Goal: Information Seeking & Learning: Learn about a topic

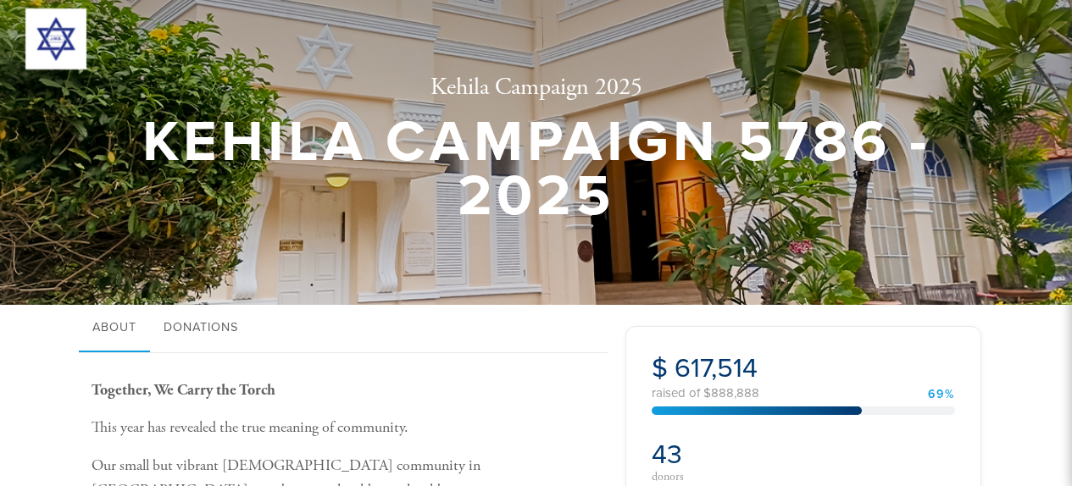
scroll to position [388, 0]
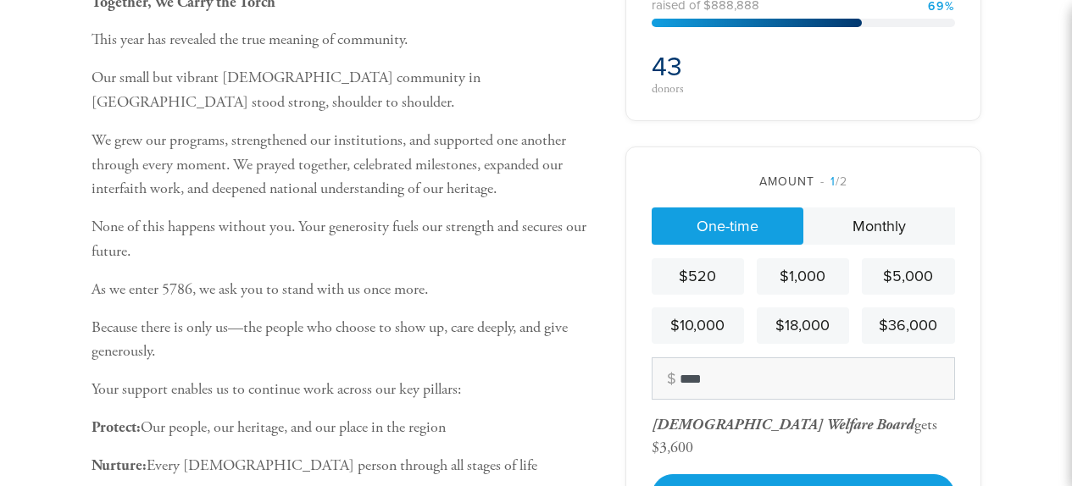
type input "****"
click at [693, 438] on div "$3,600" at bounding box center [673, 447] width 42 height 19
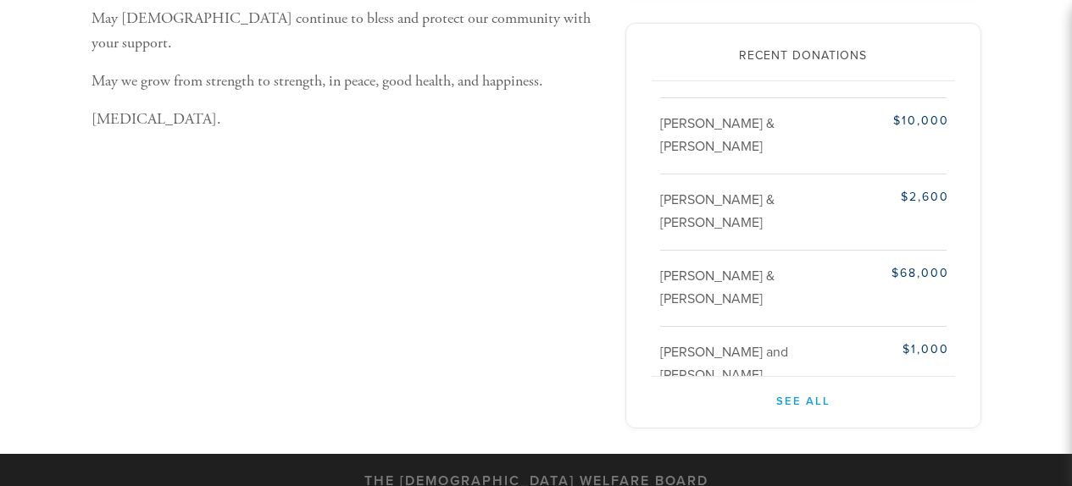
scroll to position [797, 0]
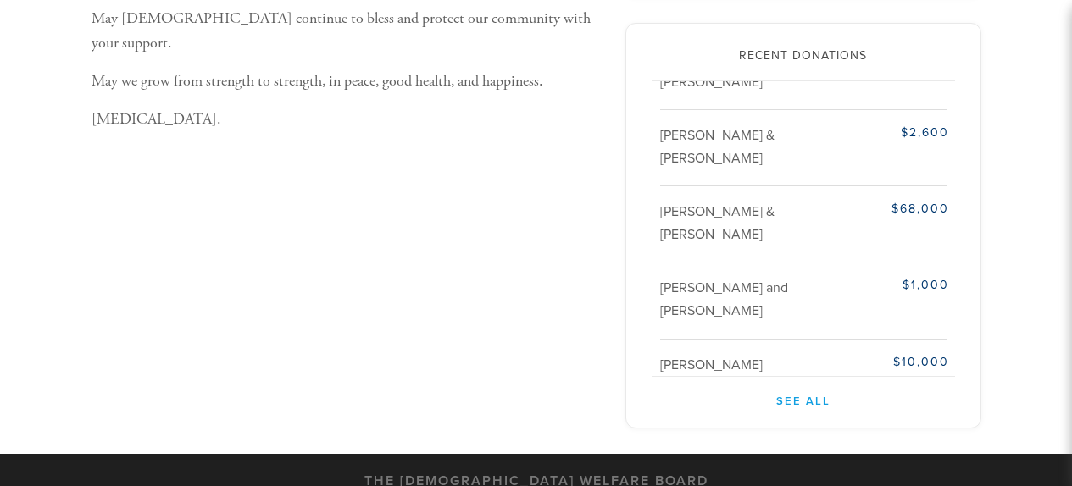
click at [696, 484] on div "With a smile !" at bounding box center [804, 492] width 289 height 16
click at [771, 484] on div "With a smile !" at bounding box center [804, 492] width 289 height 16
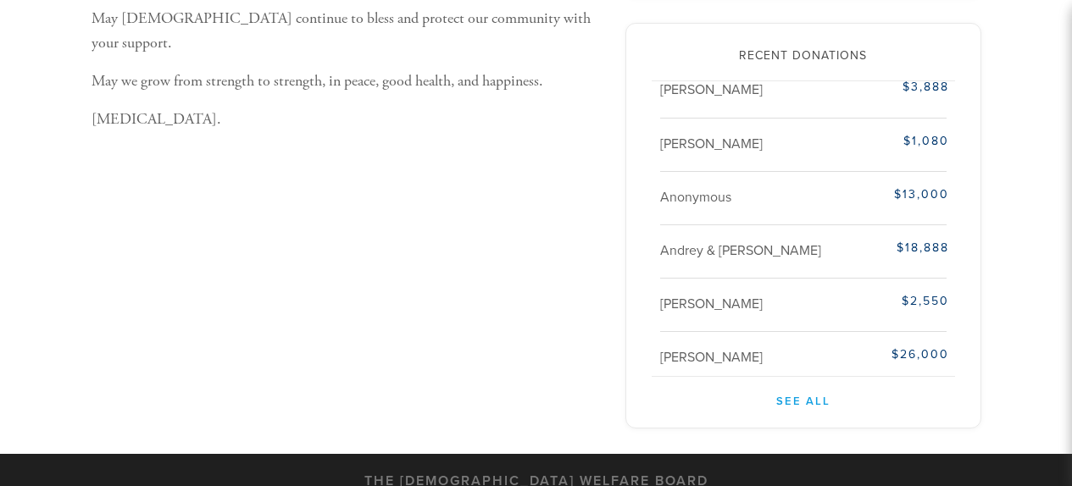
scroll to position [0, 0]
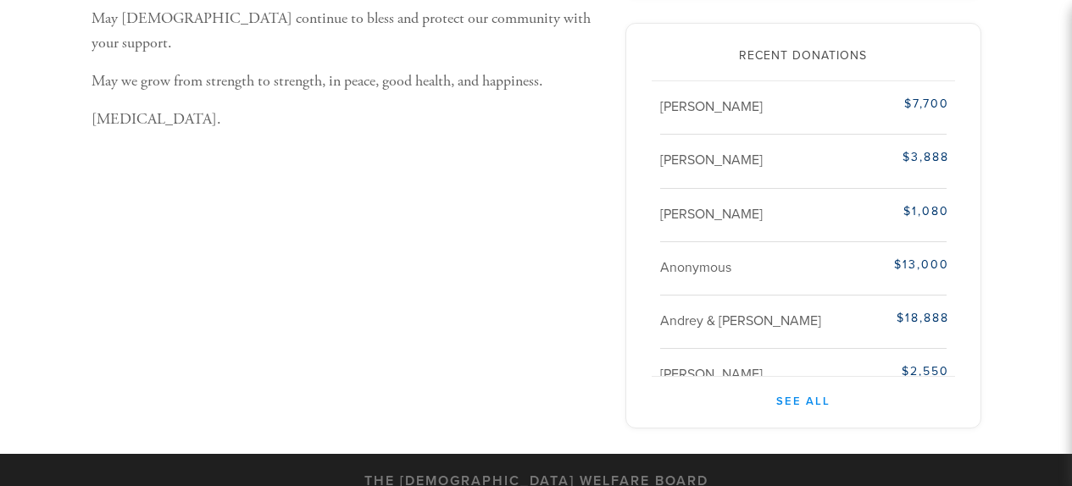
click at [806, 377] on link "See All" at bounding box center [803, 394] width 303 height 34
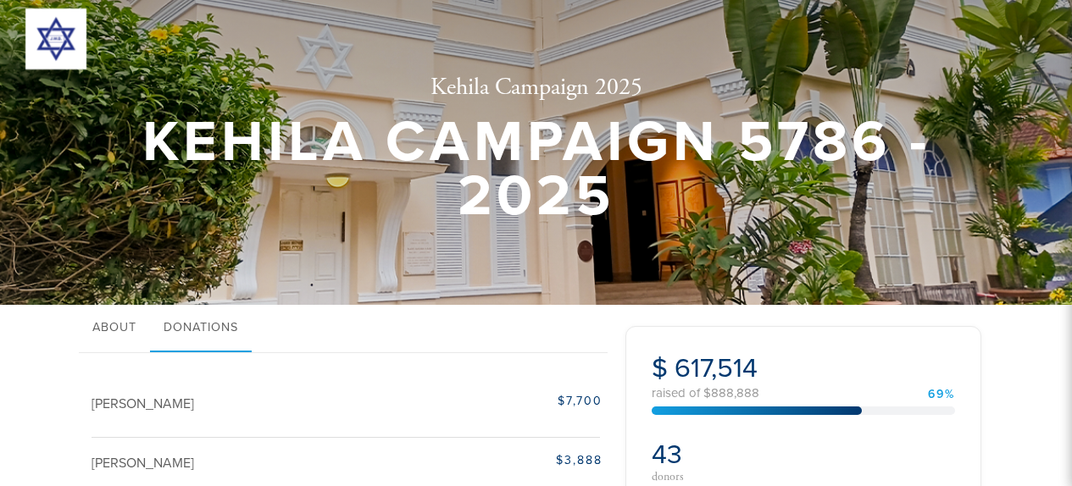
scroll to position [224, 0]
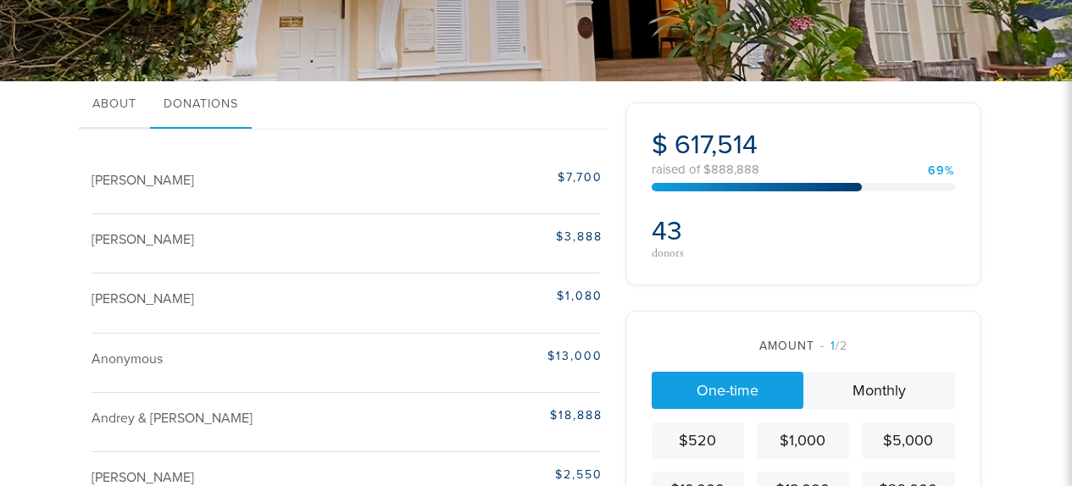
click at [137, 110] on link "About" at bounding box center [114, 104] width 71 height 47
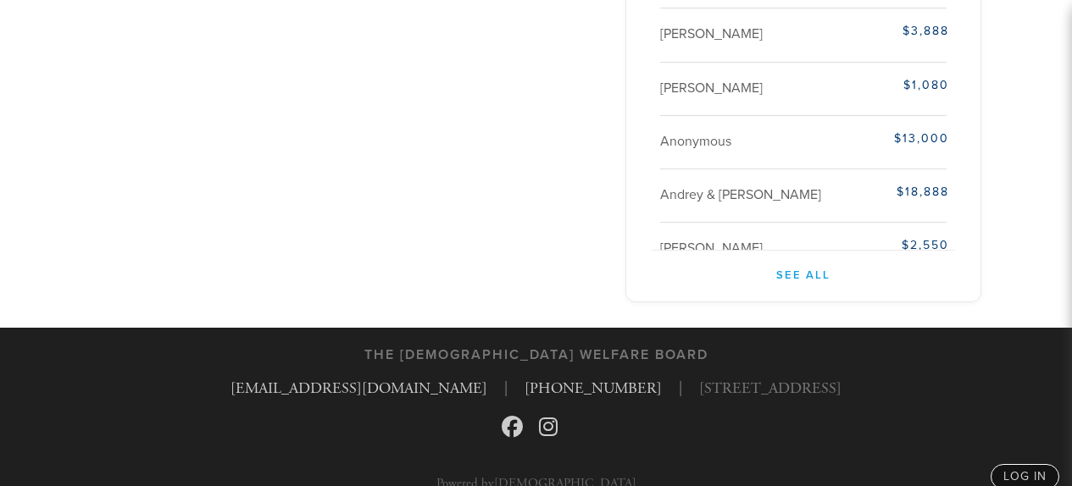
scroll to position [0, 0]
